Goal: Transaction & Acquisition: Book appointment/travel/reservation

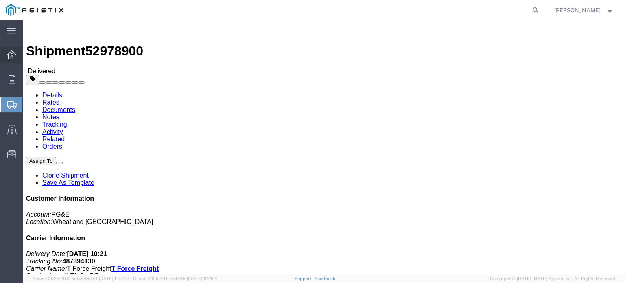
click at [12, 57] on icon at bounding box center [11, 54] width 9 height 9
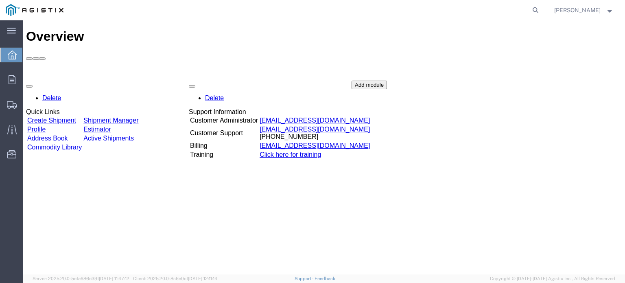
click at [138, 81] on div "Delete Quick Links Create Shipment Shipment Manager Profile Estimator Address B…" at bounding box center [324, 142] width 596 height 122
click at [129, 117] on link "Shipment Manager" at bounding box center [110, 120] width 55 height 7
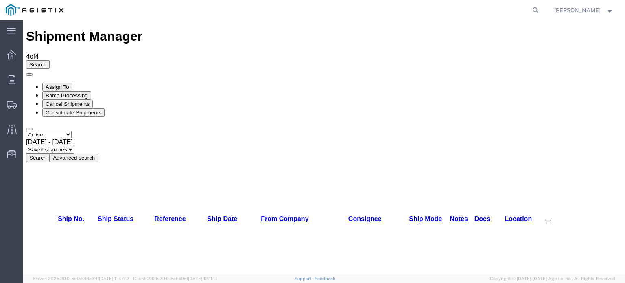
click at [72, 131] on select "Select status Active All Shipments Approved Booked Canceled Delivered Denied Ne…" at bounding box center [49, 135] width 46 height 8
select select "ALL"
click at [26, 131] on select "Select status Active All Shipments Approved Booked Canceled Delivered Denied Ne…" at bounding box center [49, 135] width 46 height 8
click at [50, 154] on button "Search" at bounding box center [38, 158] width 24 height 9
click at [538, 8] on icon at bounding box center [535, 9] width 11 height 11
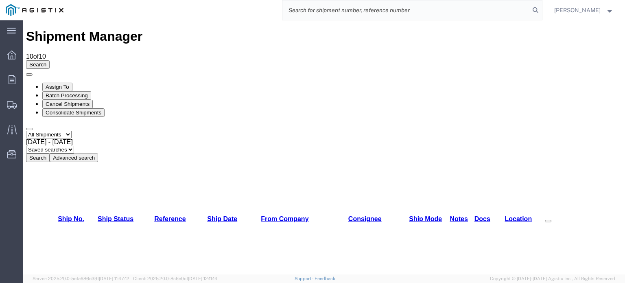
click at [316, 9] on input "search" at bounding box center [407, 10] width 248 height 20
type input "57052488"
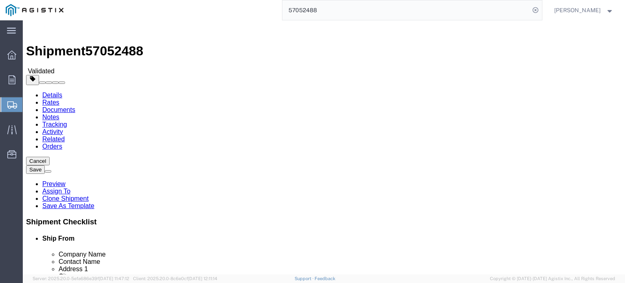
select select "19740"
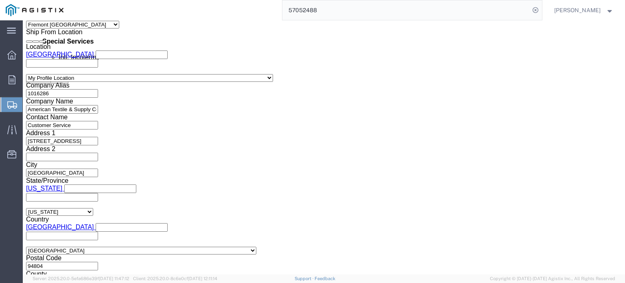
scroll to position [518, 0]
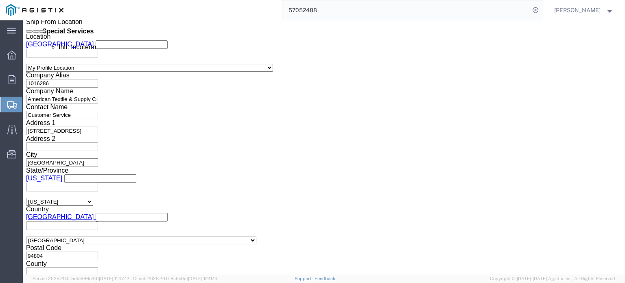
click button "Rate Shipment"
